Goal: Book appointment/travel/reservation

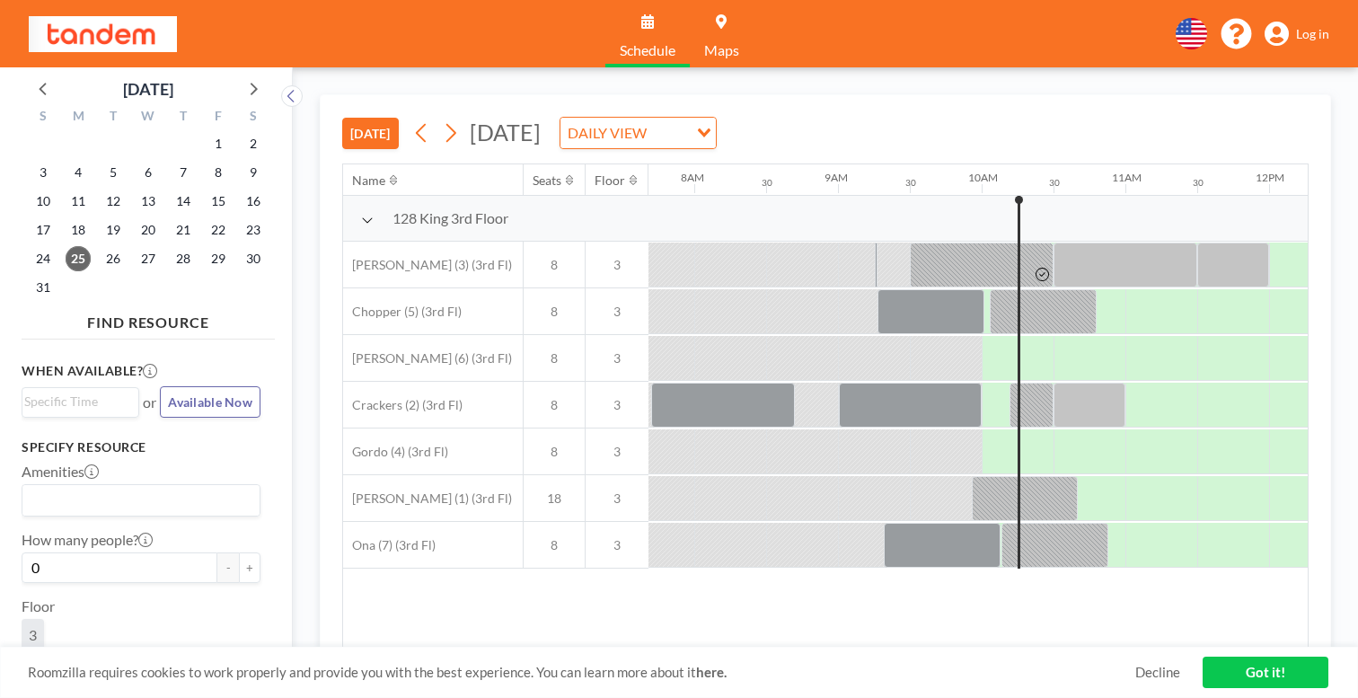
scroll to position [0, 1109]
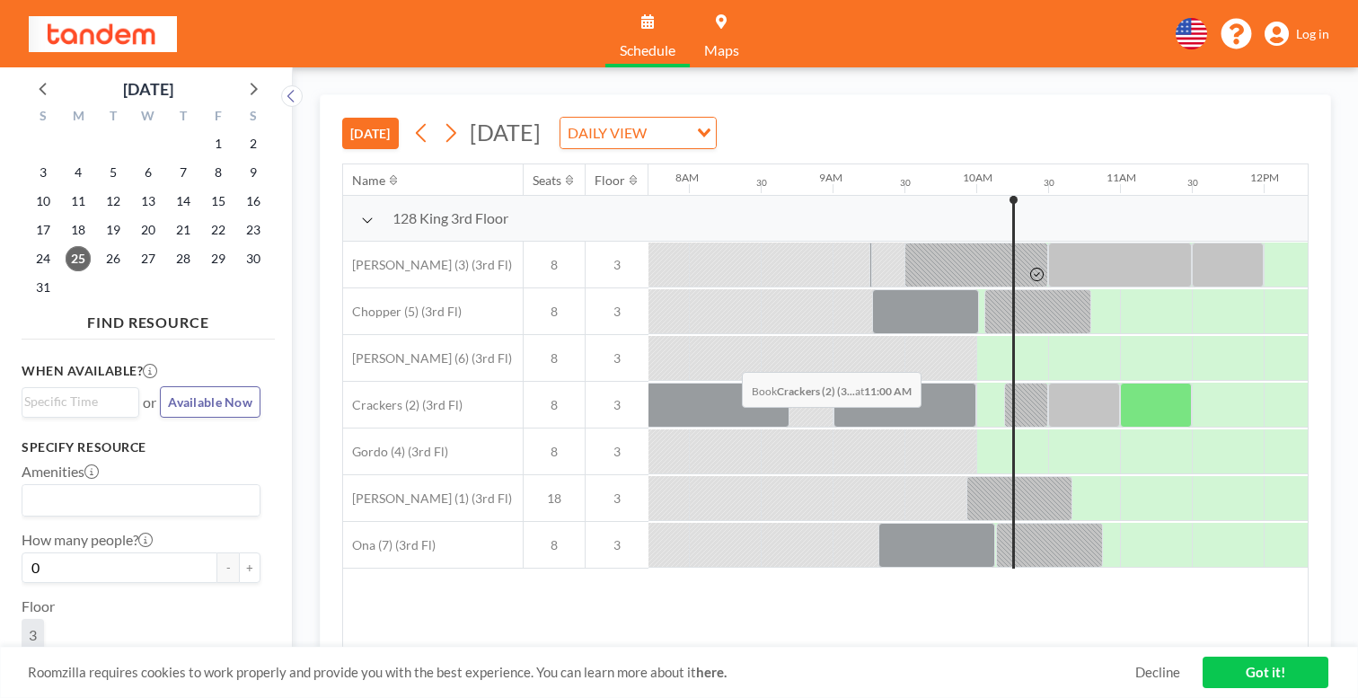
click at [1120, 383] on div at bounding box center [1156, 405] width 72 height 45
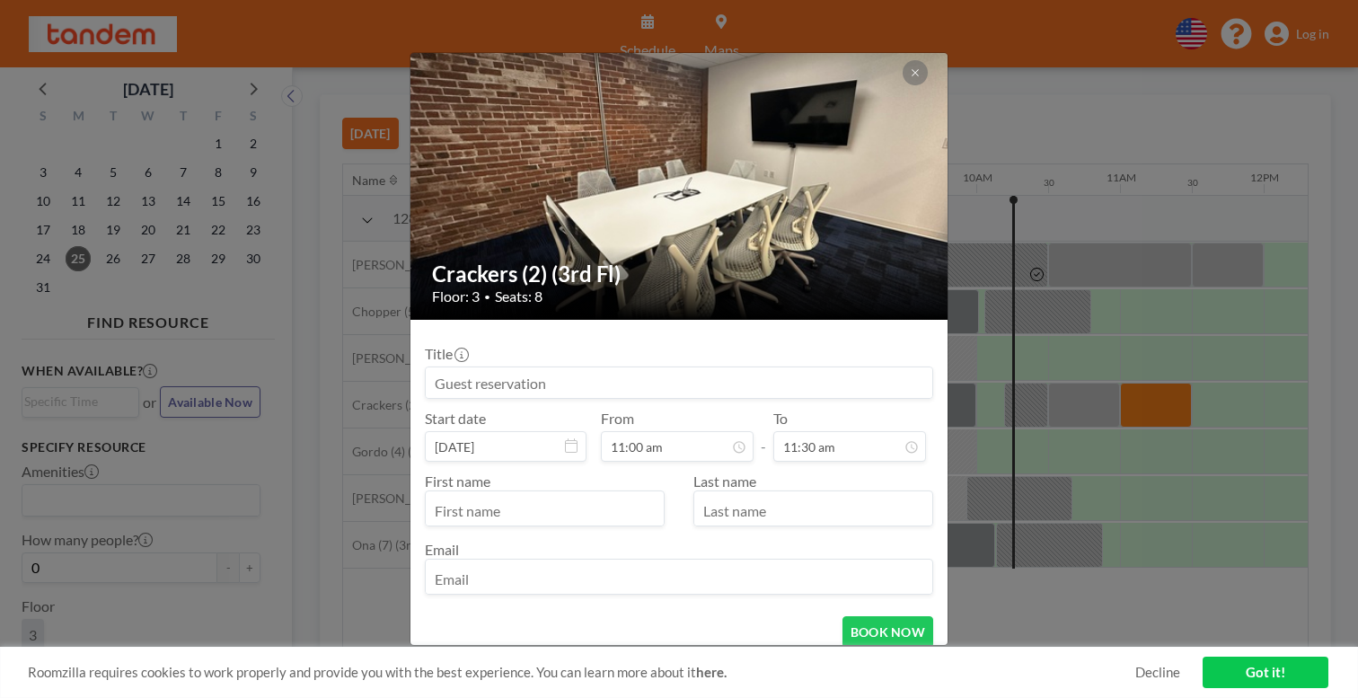
scroll to position [659, 0]
click at [628, 495] on input "text" at bounding box center [545, 510] width 238 height 31
type input "Aman"
type input "Gour"
type input "ag@furtherai.com"
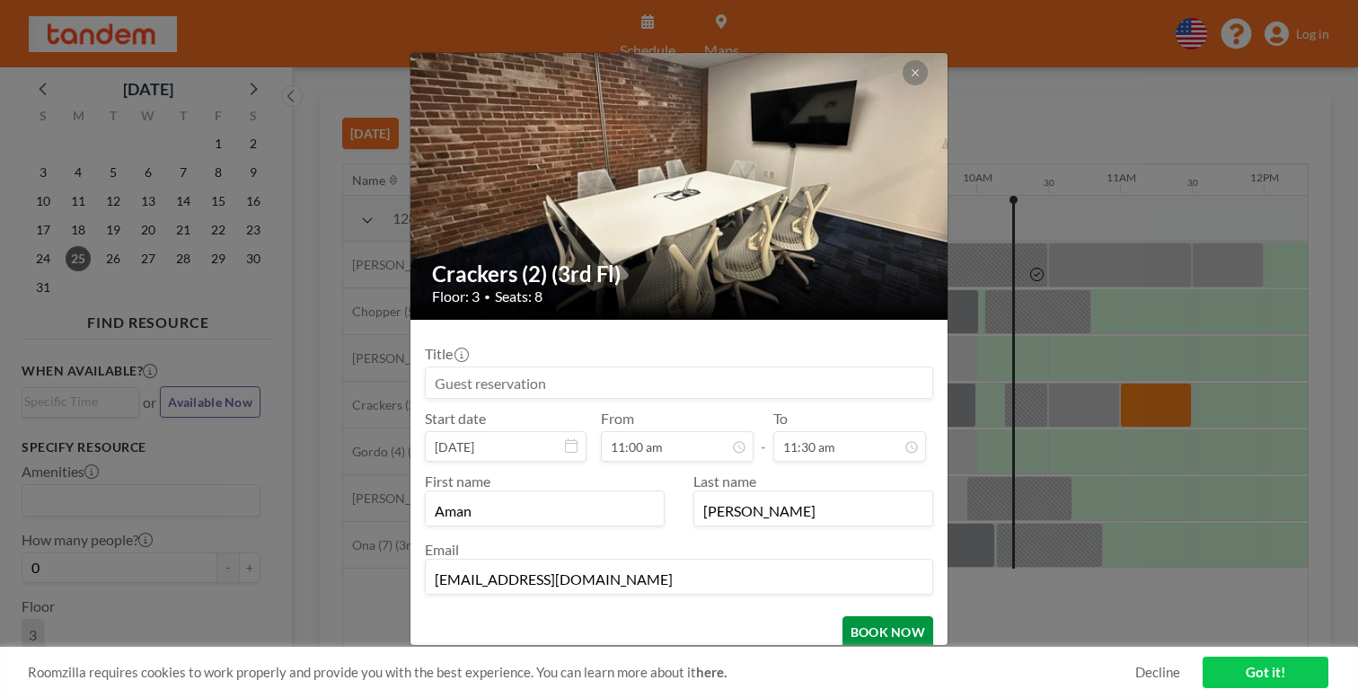
click at [853, 616] on button "BOOK NOW" at bounding box center [888, 631] width 91 height 31
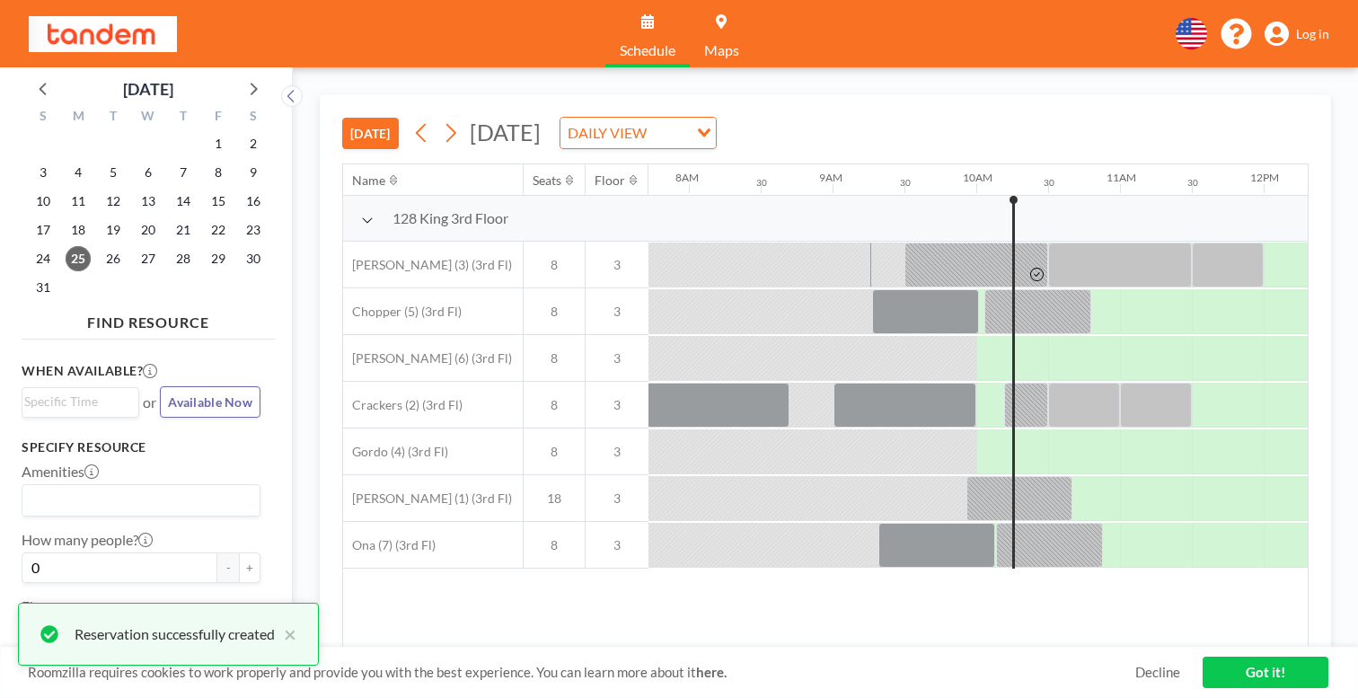
click at [1320, 26] on span "Log in" at bounding box center [1312, 34] width 33 height 16
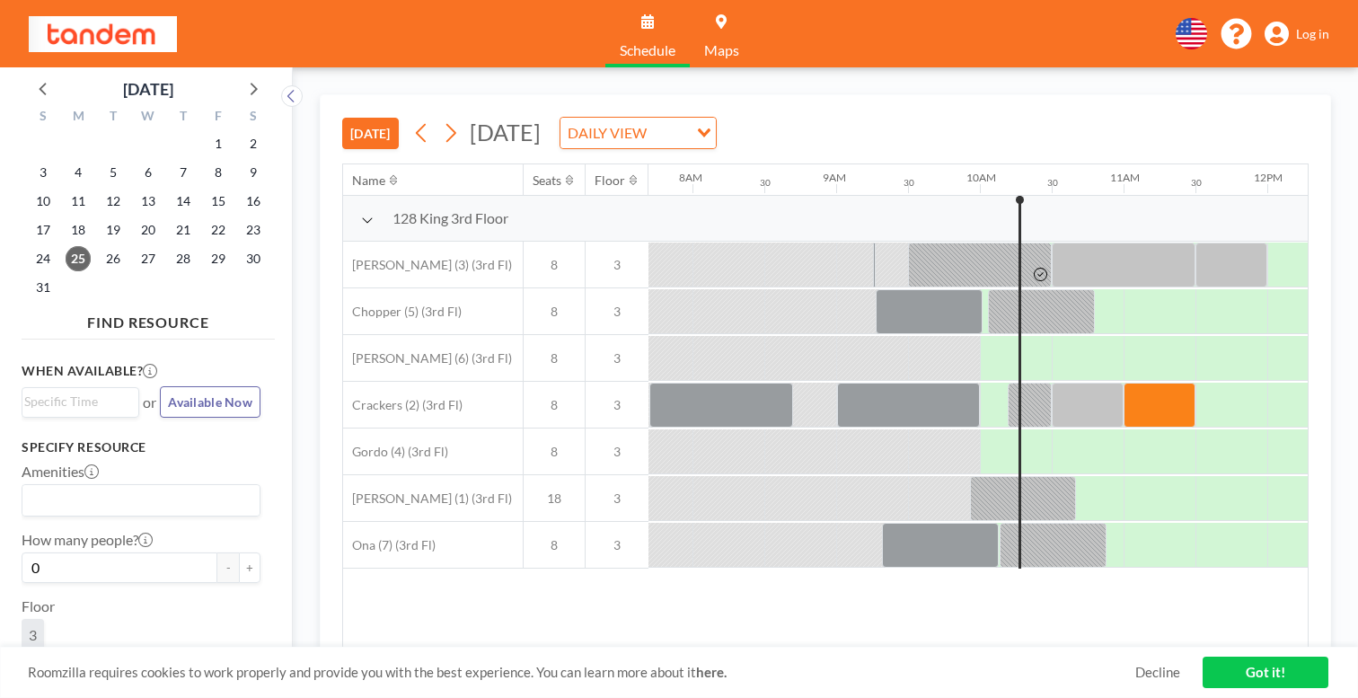
scroll to position [0, 1109]
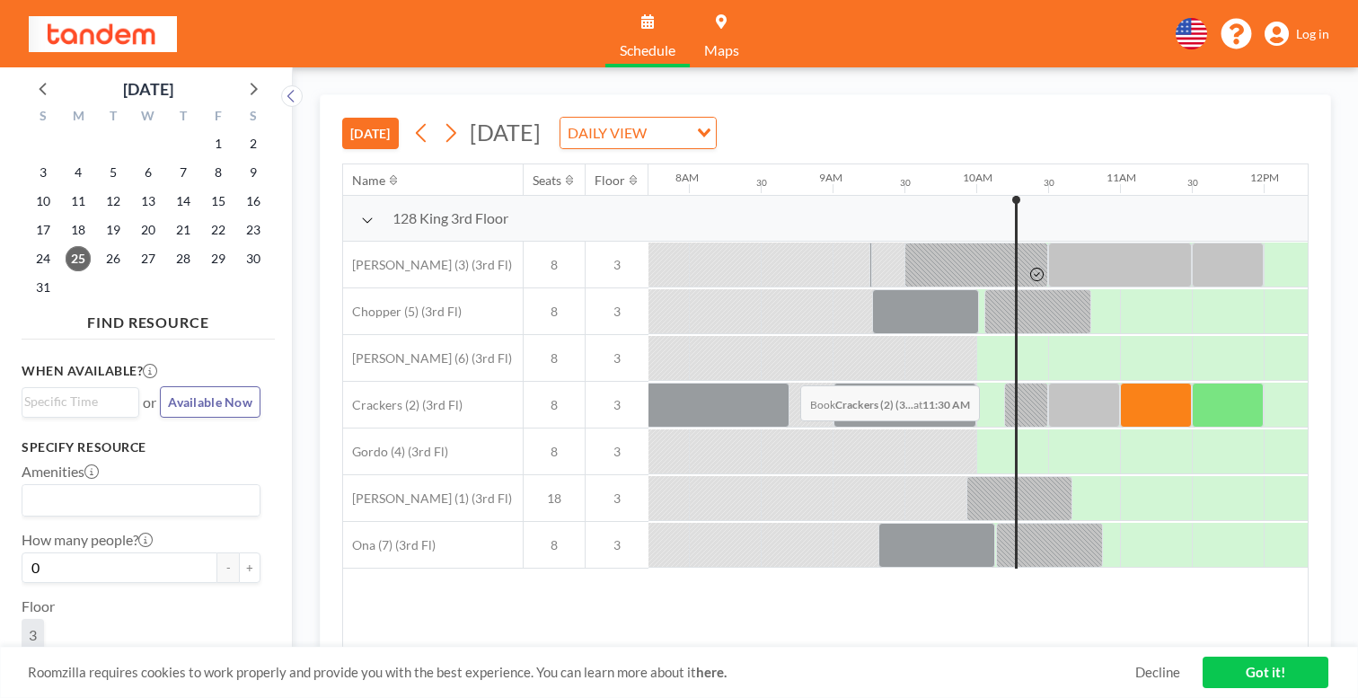
click at [1192, 383] on div at bounding box center [1228, 405] width 72 height 45
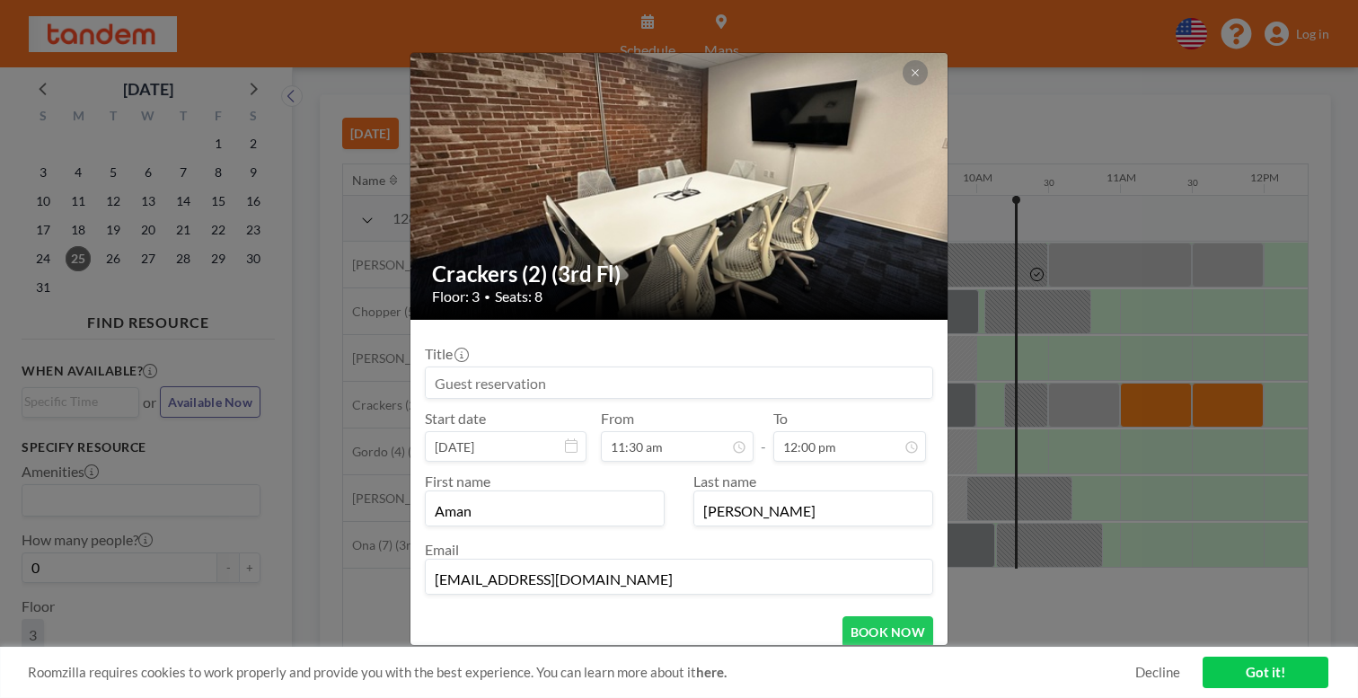
scroll to position [688, 0]
click at [865, 616] on button "BOOK NOW" at bounding box center [888, 631] width 91 height 31
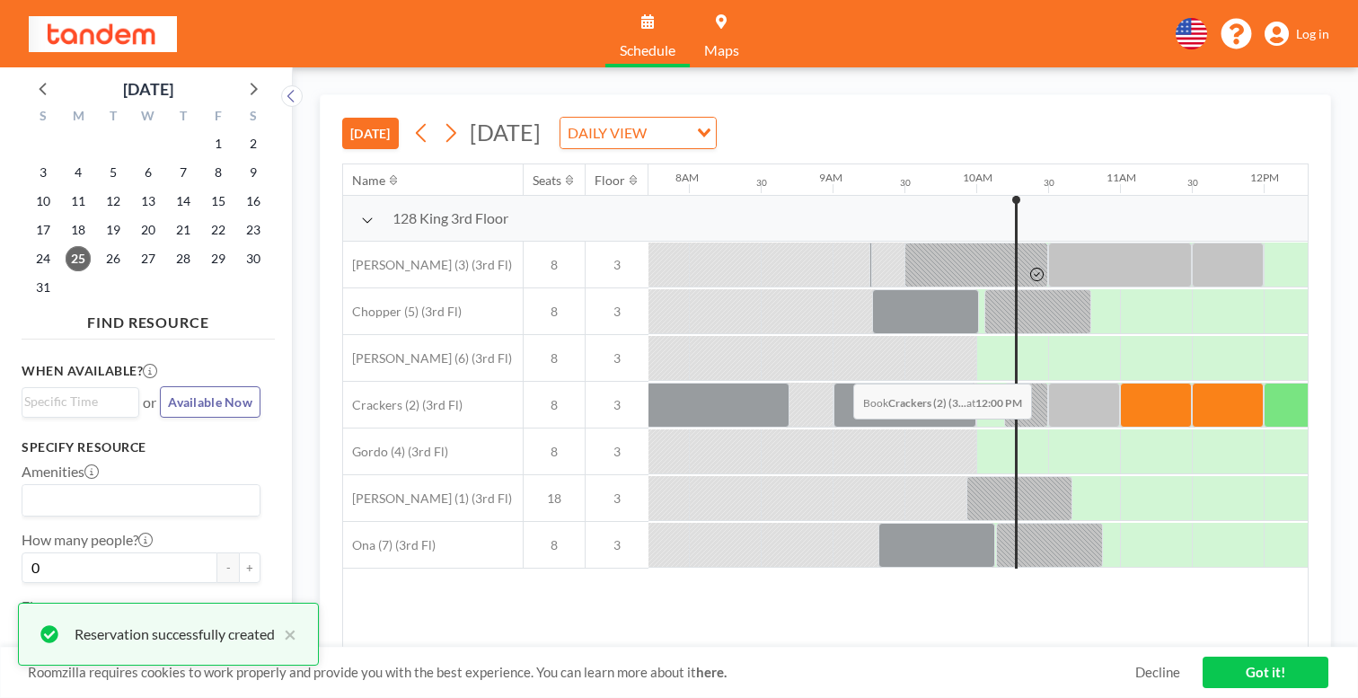
click at [1264, 383] on div at bounding box center [1300, 405] width 72 height 45
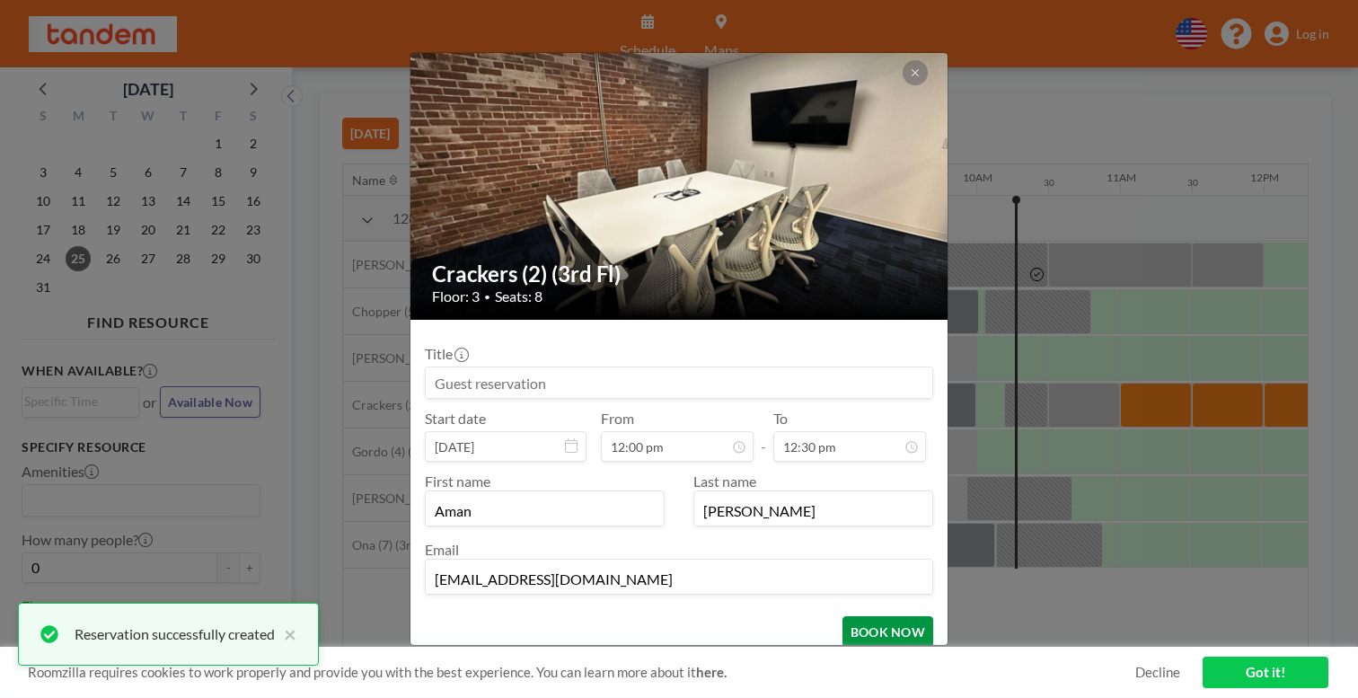
scroll to position [717, 0]
click at [843, 616] on button "BOOK NOW" at bounding box center [888, 631] width 91 height 31
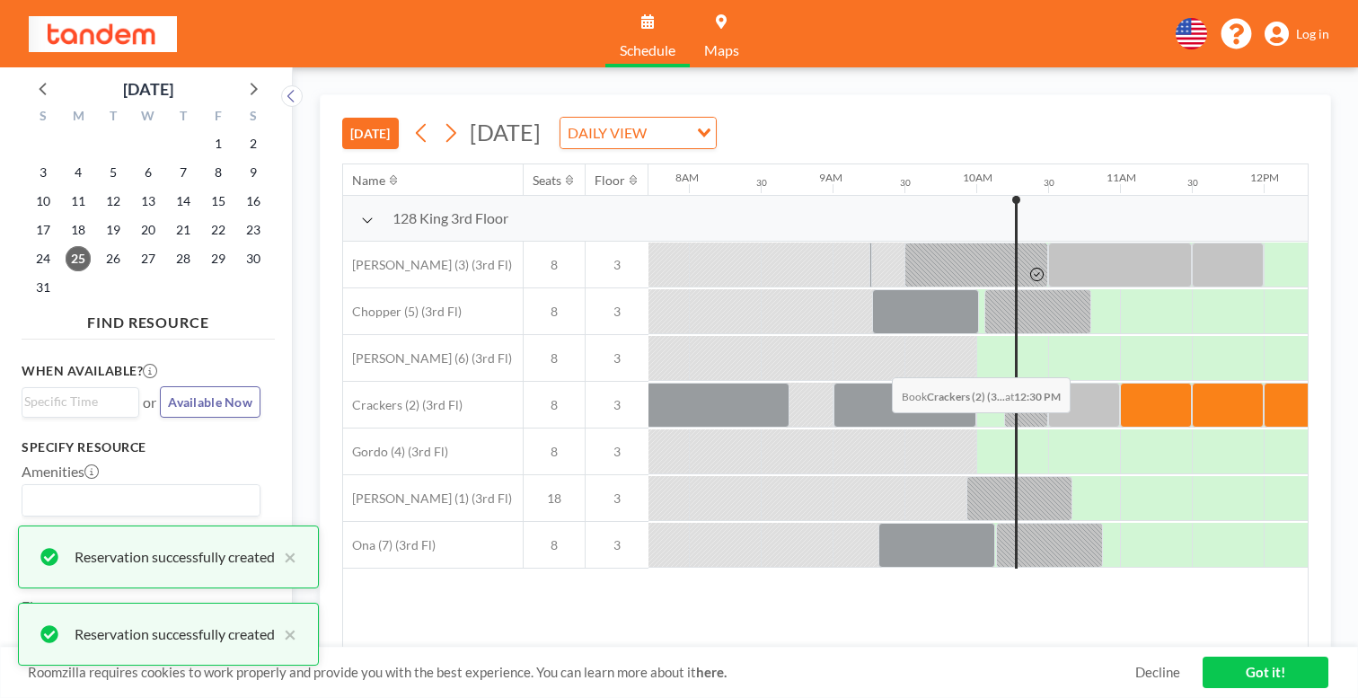
click at [1336, 383] on div at bounding box center [1372, 405] width 72 height 45
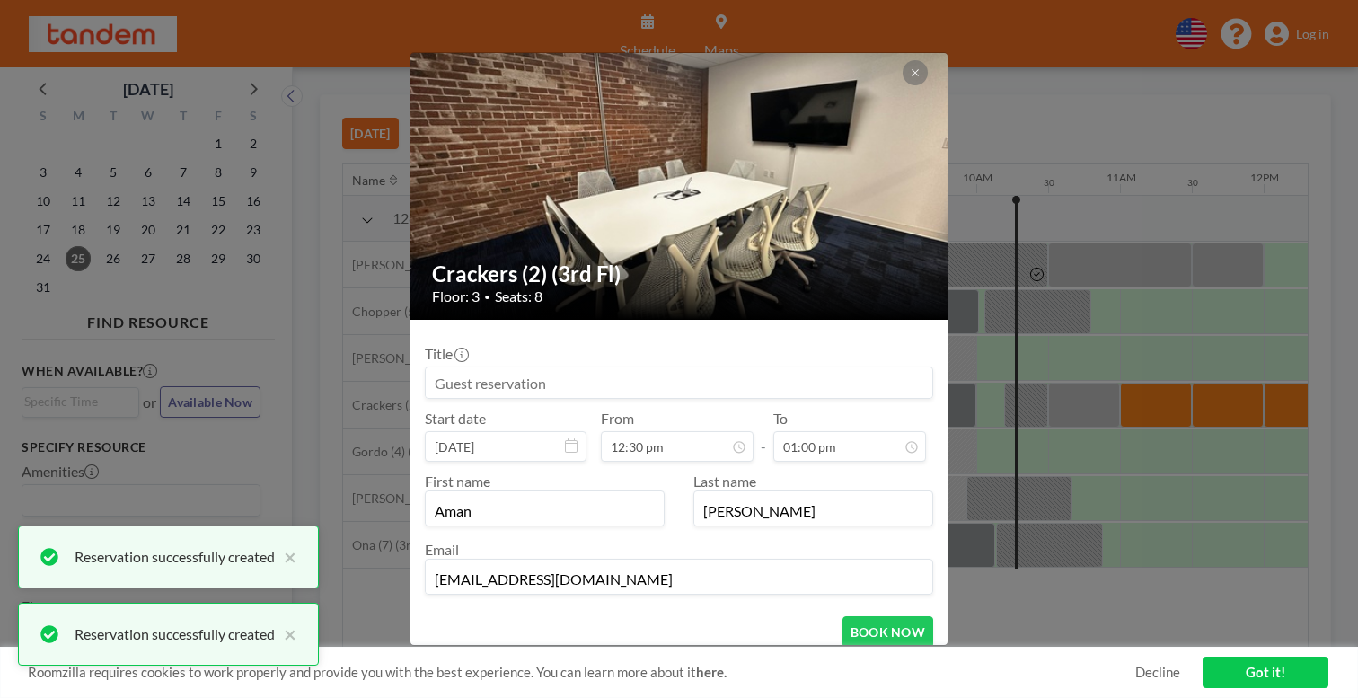
scroll to position [0, 0]
click at [848, 616] on button "BOOK NOW" at bounding box center [888, 631] width 91 height 31
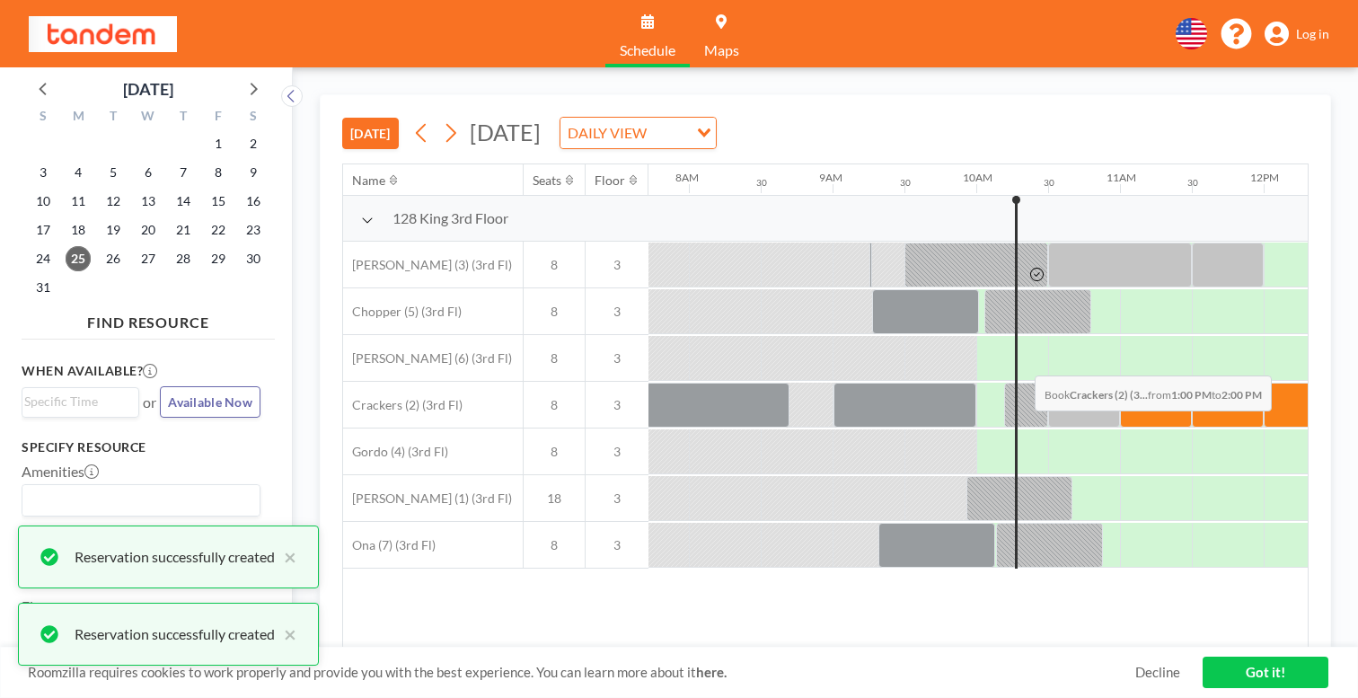
drag, startPoint x: 960, startPoint y: 335, endPoint x: 1030, endPoint y: 333, distance: 69.2
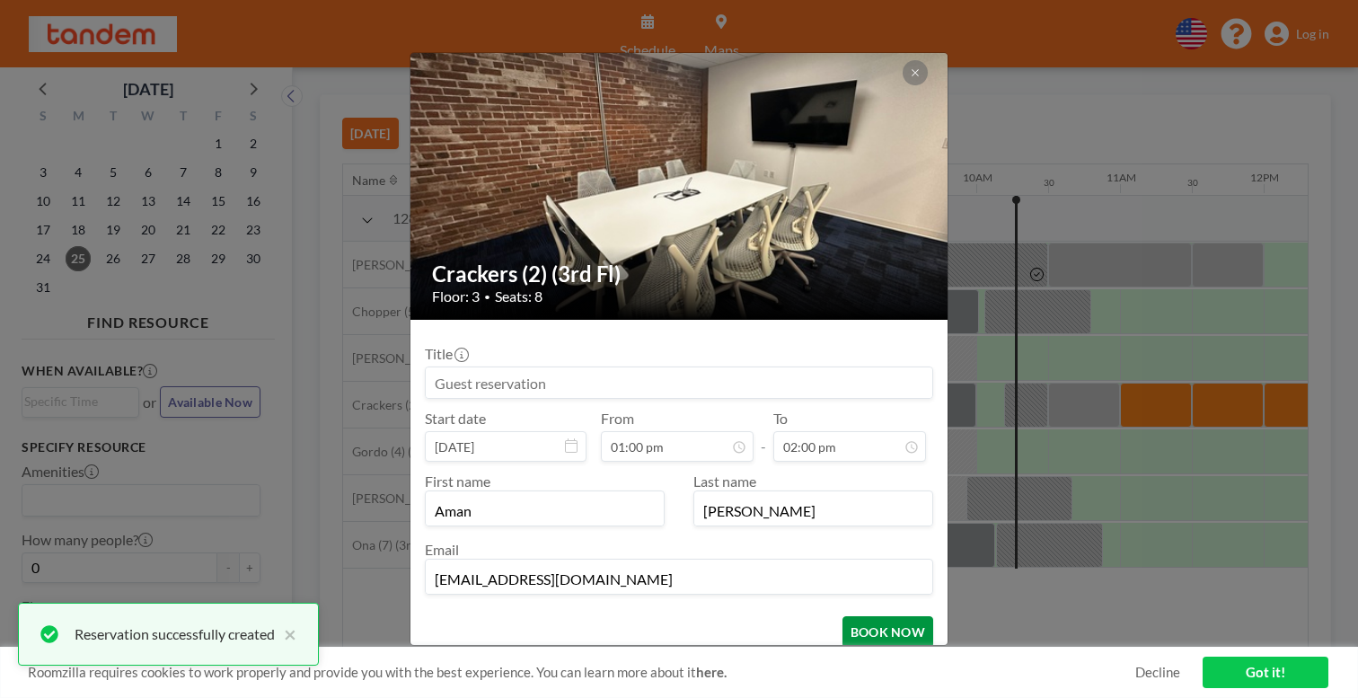
click at [852, 616] on button "BOOK NOW" at bounding box center [888, 631] width 91 height 31
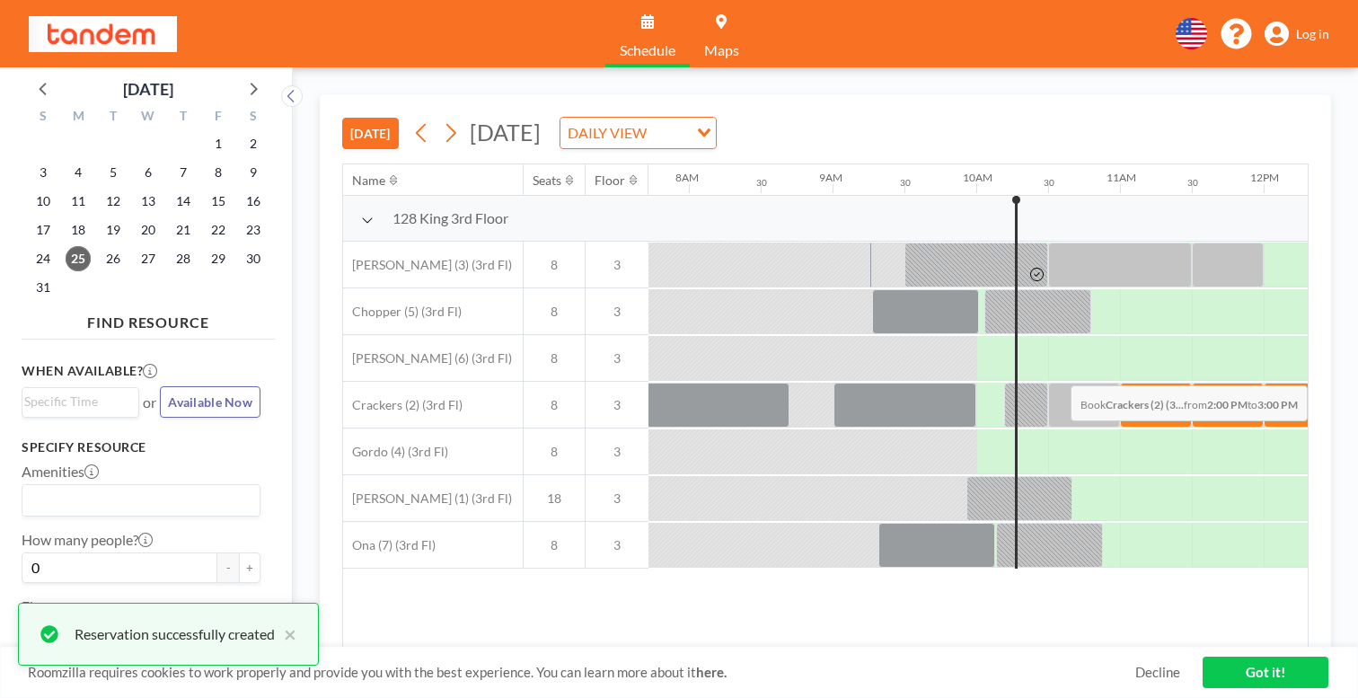
drag, startPoint x: 1091, startPoint y: 343, endPoint x: 1145, endPoint y: 343, distance: 53.9
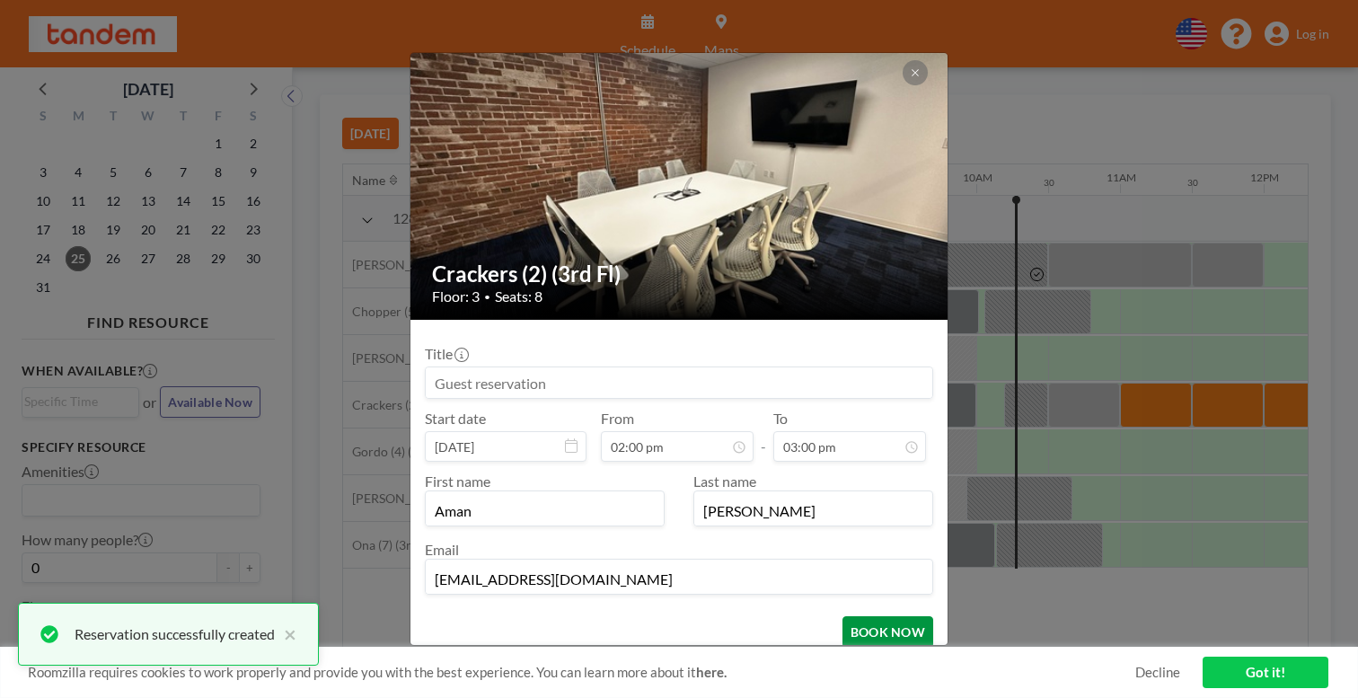
click at [872, 616] on button "BOOK NOW" at bounding box center [888, 631] width 91 height 31
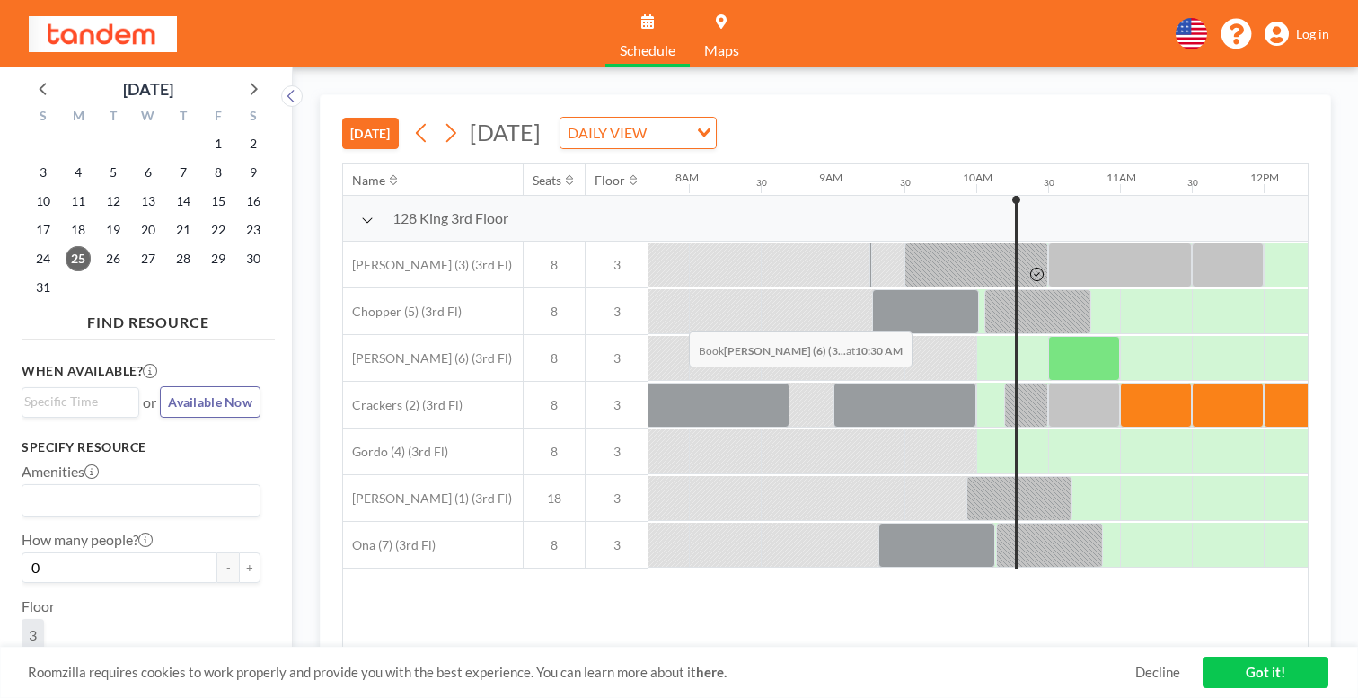
click at [1048, 336] on div at bounding box center [1084, 358] width 72 height 45
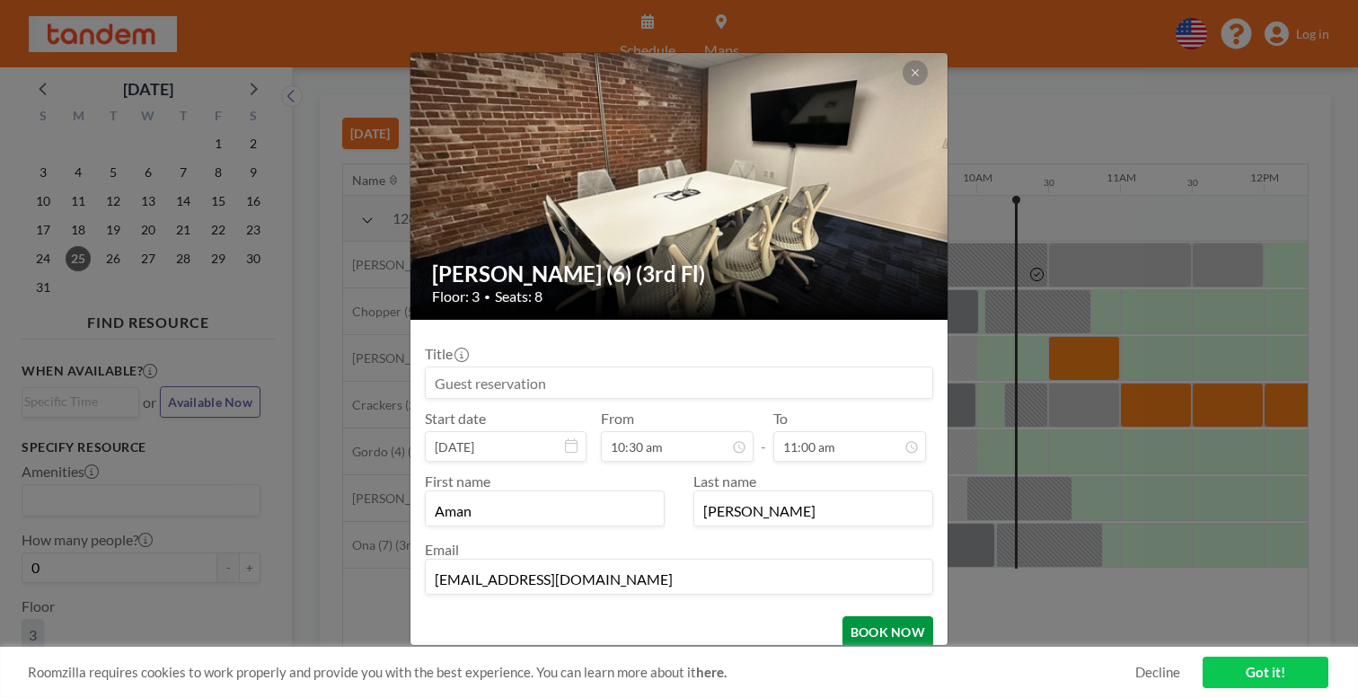
click at [843, 616] on button "BOOK NOW" at bounding box center [888, 631] width 91 height 31
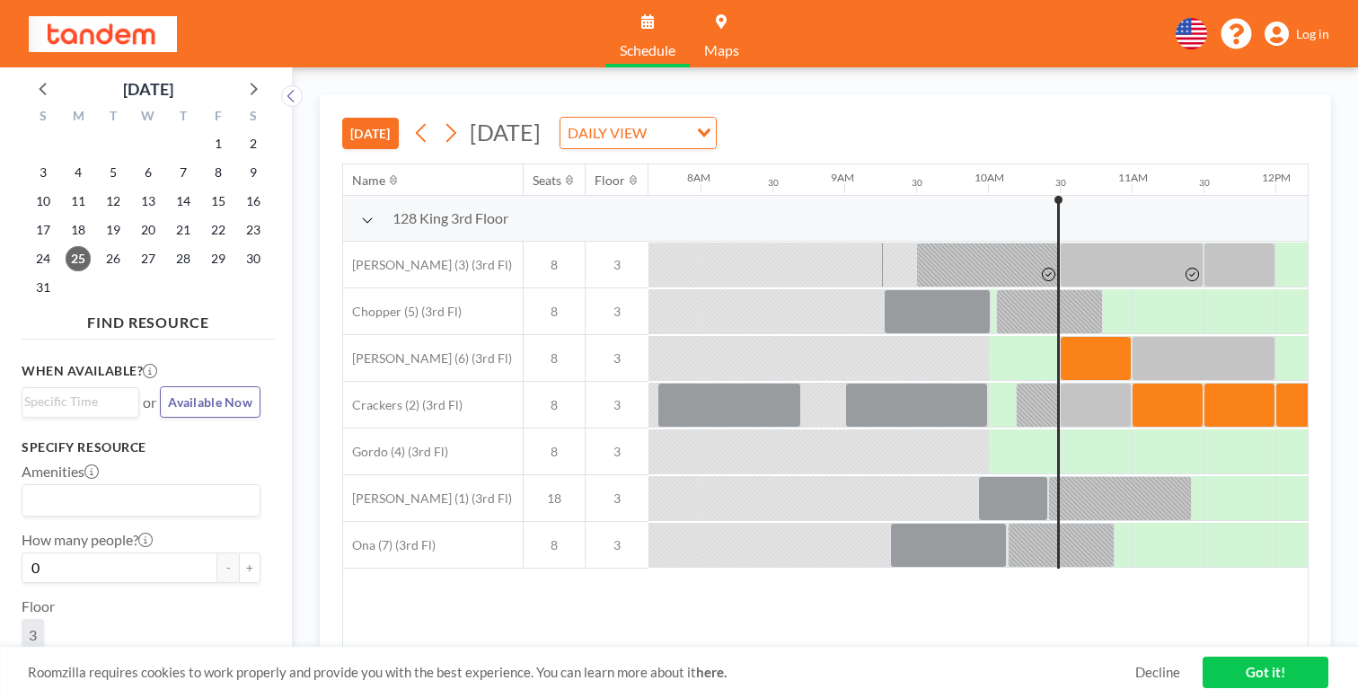
scroll to position [0, 1109]
